Goal: Check status: Check status

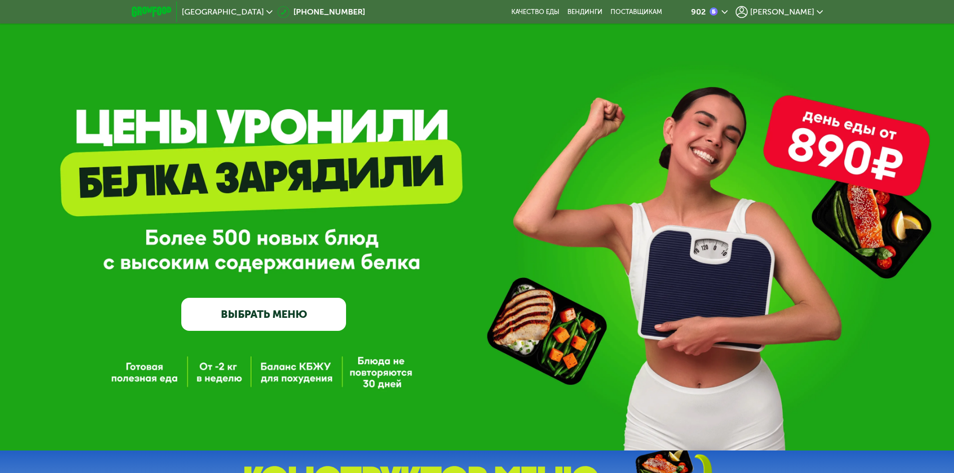
click at [796, 6] on div "[PERSON_NAME]" at bounding box center [779, 12] width 87 height 12
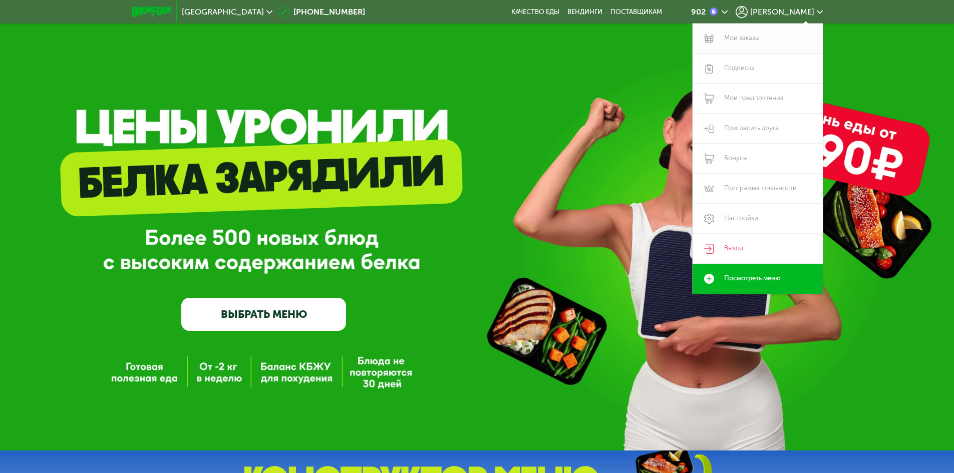
click at [740, 27] on link "Мои заказы" at bounding box center [758, 39] width 130 height 30
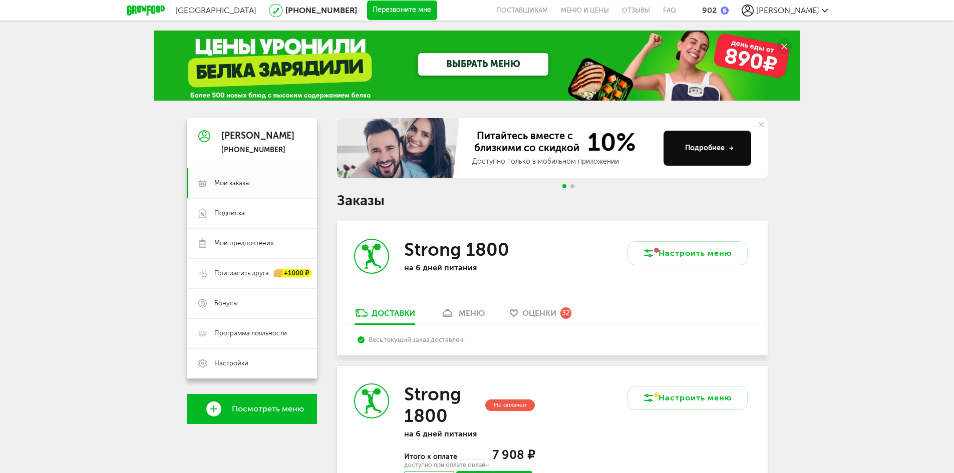
click at [453, 303] on div "Strong 1800 на 6 дней питания" at bounding box center [444, 264] width 215 height 87
click at [459, 310] on div "меню" at bounding box center [472, 313] width 26 height 10
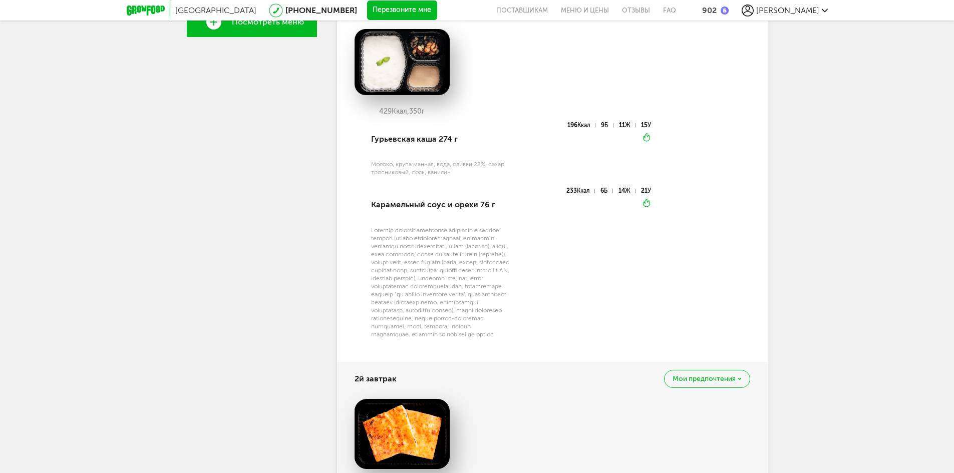
scroll to position [401, 0]
